Goal: Task Accomplishment & Management: Complete application form

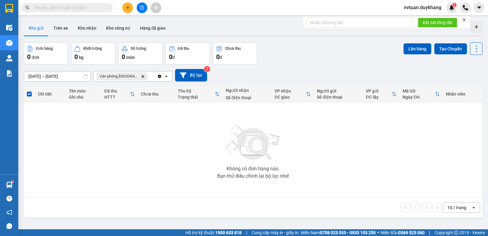
click at [128, 6] on icon "plus" at bounding box center [127, 7] width 0 height 3
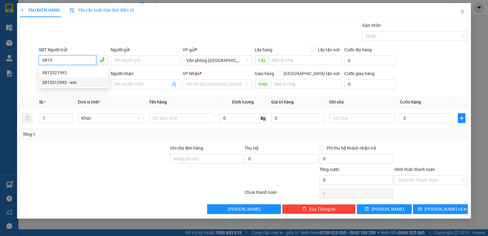
click at [69, 81] on div "0813312993 - win" at bounding box center [73, 82] width 62 height 7
type input "0813312993"
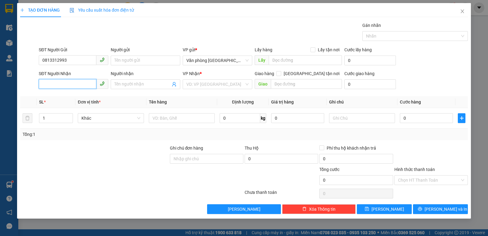
click at [67, 81] on input "SĐT Người Nhận" at bounding box center [68, 84] width 58 height 10
click at [75, 97] on div "0385702002 - [PERSON_NAME]" at bounding box center [73, 96] width 62 height 7
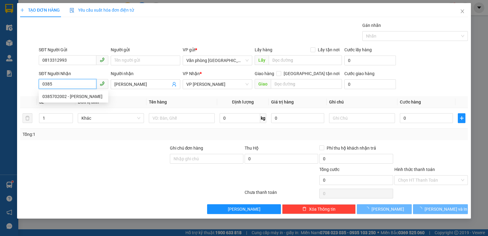
type input "0385702002"
type input "[PERSON_NAME]"
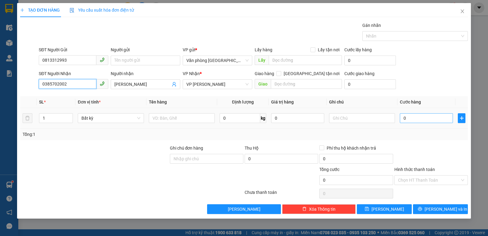
type input "0385702002"
drag, startPoint x: 424, startPoint y: 118, endPoint x: 421, endPoint y: 117, distance: 3.2
click at [424, 118] on input "0" at bounding box center [426, 118] width 53 height 10
type input "2"
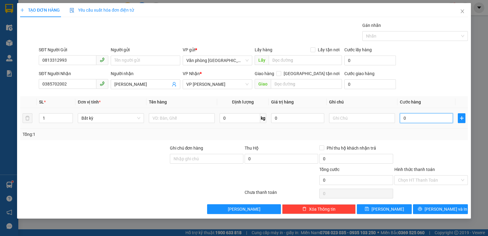
type input "2"
type input "20"
type input "200"
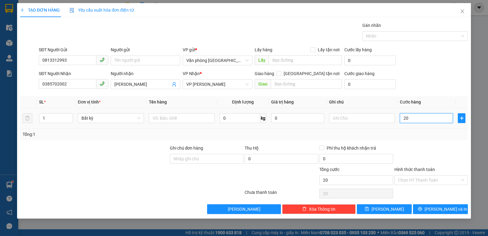
type input "200"
type input "2.000"
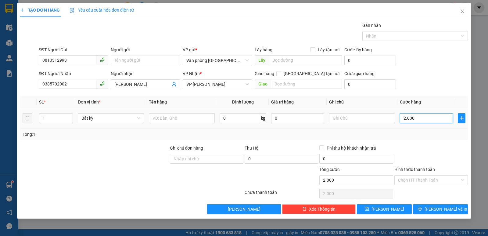
type input "20.000"
click at [426, 176] on input "Hình thức thanh toán" at bounding box center [429, 179] width 62 height 9
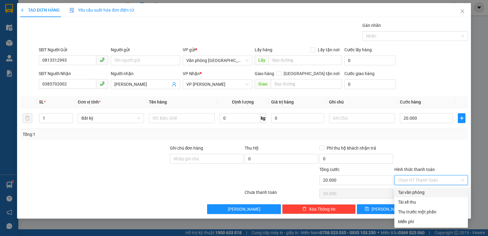
click at [419, 192] on div "Tại văn phòng" at bounding box center [431, 192] width 66 height 7
type input "0"
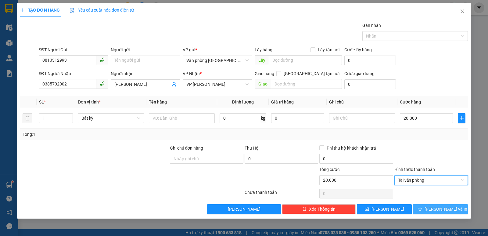
click at [450, 209] on span "[PERSON_NAME] và In" at bounding box center [445, 208] width 43 height 7
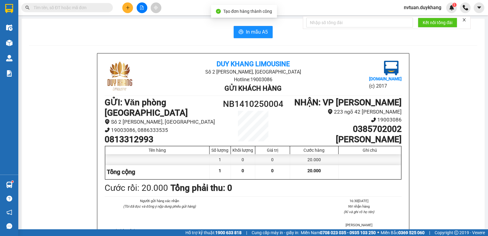
drag, startPoint x: 250, startPoint y: 21, endPoint x: 246, endPoint y: 35, distance: 14.7
click at [246, 32] on span "In mẫu A5" at bounding box center [257, 32] width 22 height 8
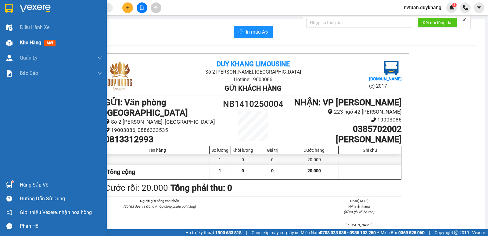
click at [31, 42] on span "Kho hàng" at bounding box center [30, 43] width 21 height 6
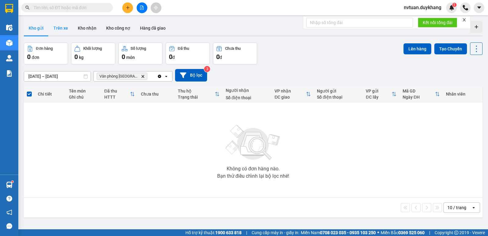
click at [58, 27] on button "Trên xe" at bounding box center [60, 28] width 24 height 15
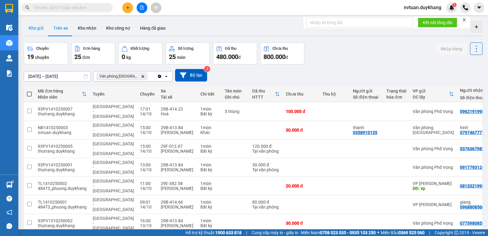
click at [35, 27] on button "Kho gửi" at bounding box center [36, 28] width 25 height 15
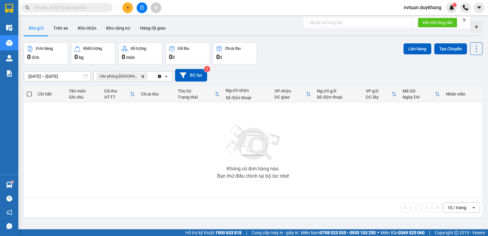
click at [77, 8] on input "text" at bounding box center [70, 7] width 72 height 7
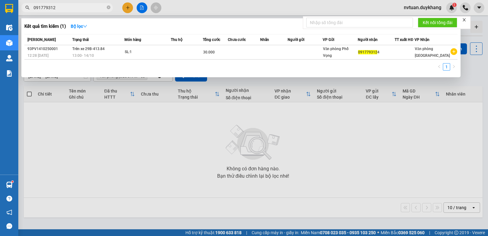
type input "0917793124"
drag, startPoint x: 108, startPoint y: 7, endPoint x: 110, endPoint y: 19, distance: 12.1
click at [107, 6] on icon "close-circle" at bounding box center [109, 7] width 4 height 4
